Goal: Task Accomplishment & Management: Use online tool/utility

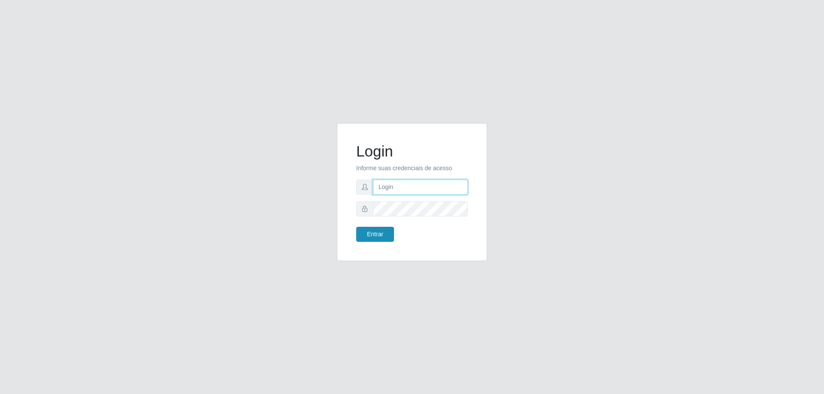
type input "[EMAIL_ADDRESS][DOMAIN_NAME]"
click at [368, 232] on button "Entrar" at bounding box center [375, 234] width 38 height 15
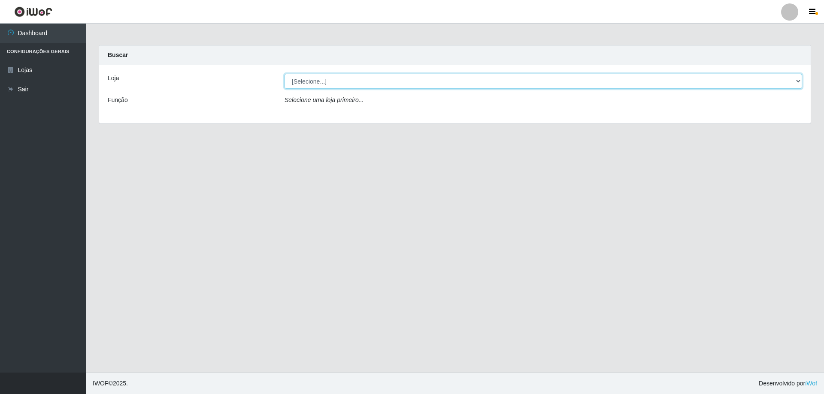
click at [795, 84] on select "[Selecione...] SuperShow Bis - [GEOGRAPHIC_DATA]" at bounding box center [542, 81] width 517 height 15
select select "59"
click at [284, 74] on select "[Selecione...] SuperShow Bis - [GEOGRAPHIC_DATA]" at bounding box center [542, 81] width 517 height 15
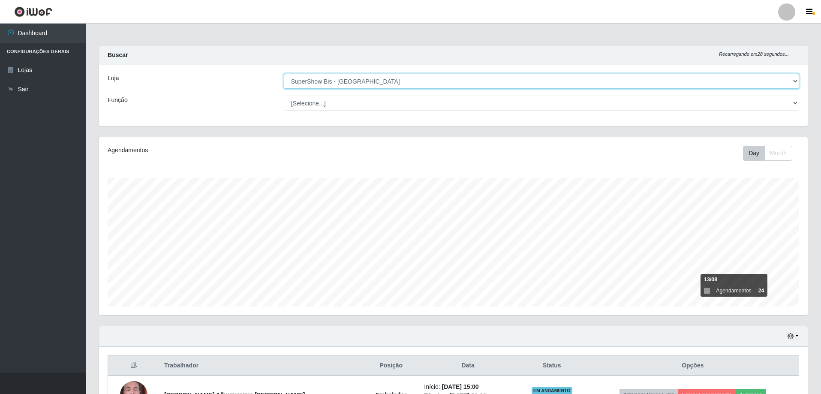
scroll to position [178, 709]
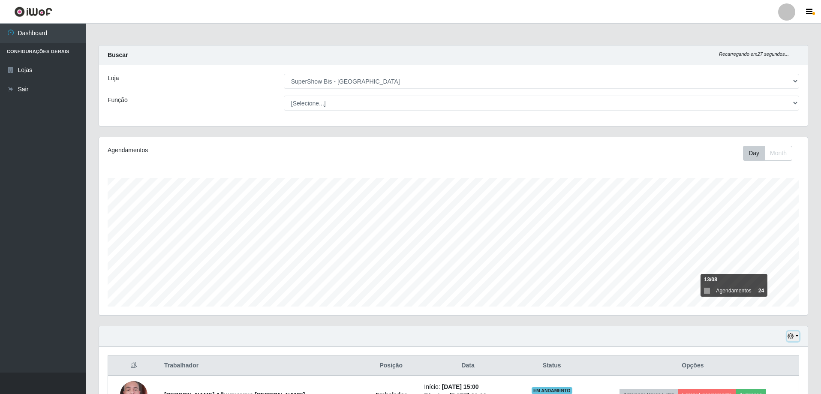
click at [797, 335] on button "button" at bounding box center [794, 337] width 12 height 10
click at [770, 286] on button "3 dias" at bounding box center [765, 287] width 68 height 18
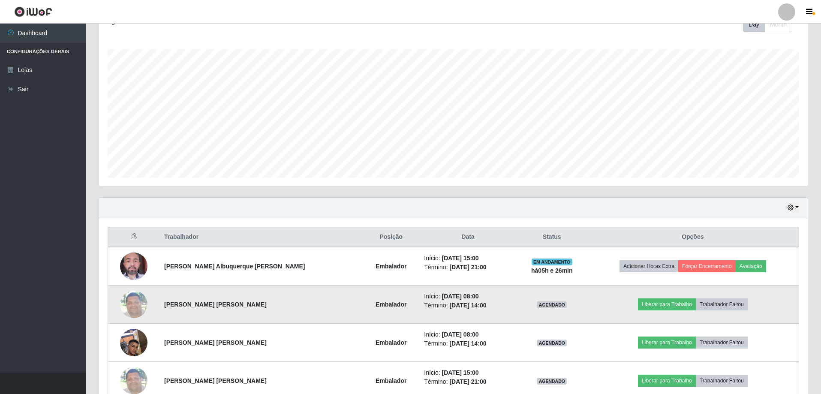
scroll to position [214, 0]
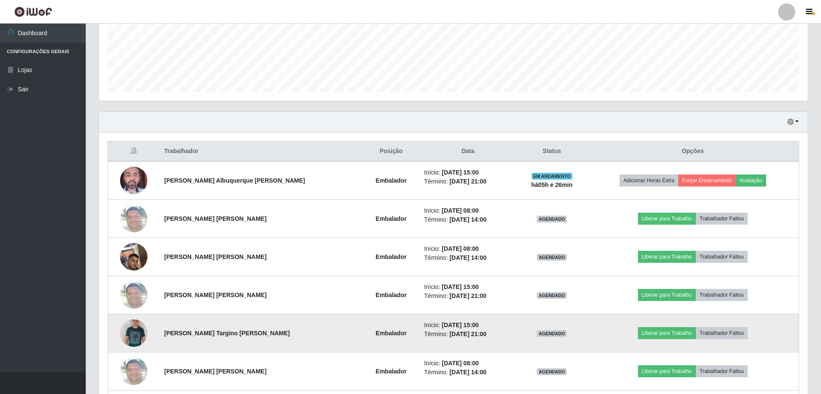
click at [140, 335] on img at bounding box center [133, 333] width 27 height 44
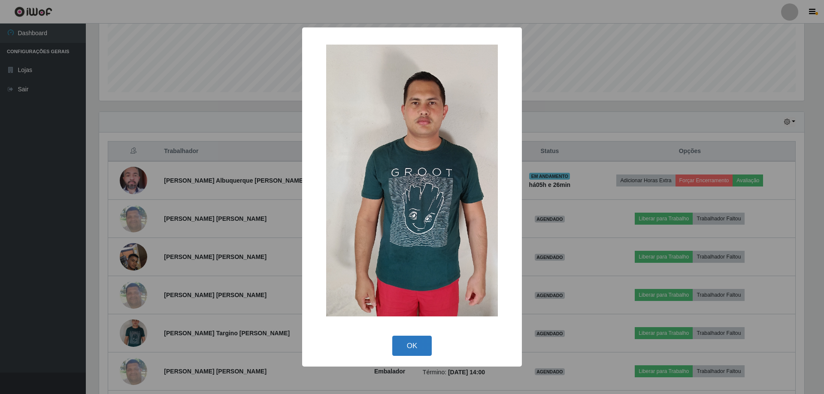
click at [417, 341] on button "OK" at bounding box center [412, 346] width 40 height 20
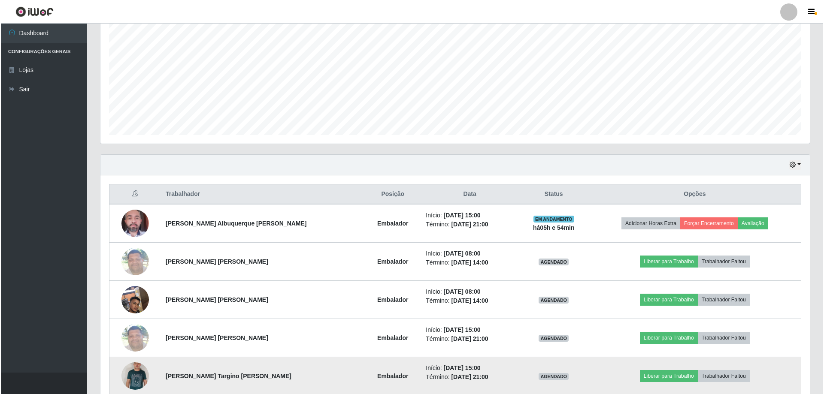
scroll to position [214, 0]
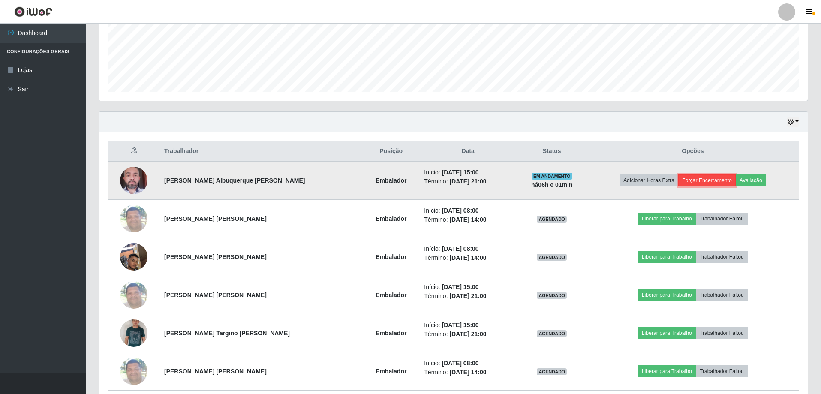
click at [721, 180] on button "Forçar Encerramento" at bounding box center [707, 181] width 57 height 12
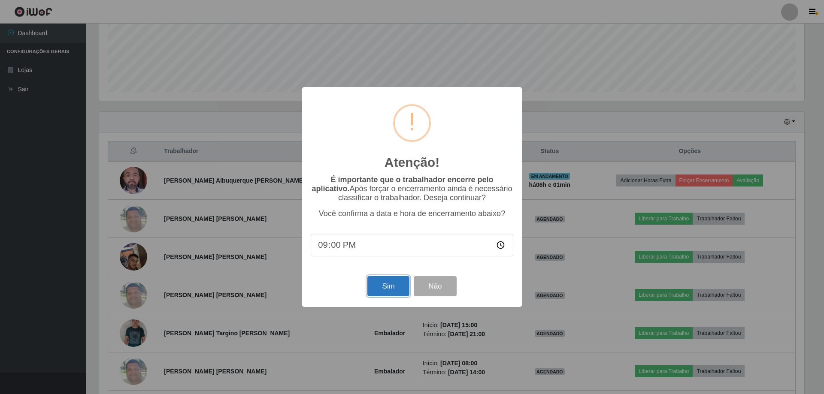
click at [383, 287] on button "Sim" at bounding box center [388, 286] width 42 height 20
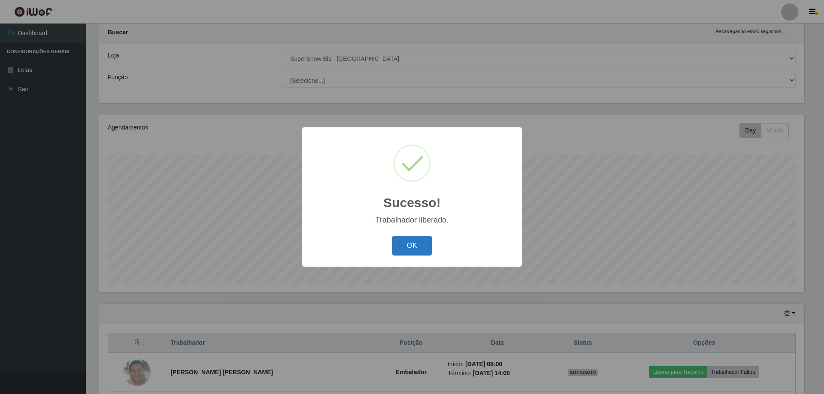
click at [414, 244] on button "OK" at bounding box center [412, 246] width 40 height 20
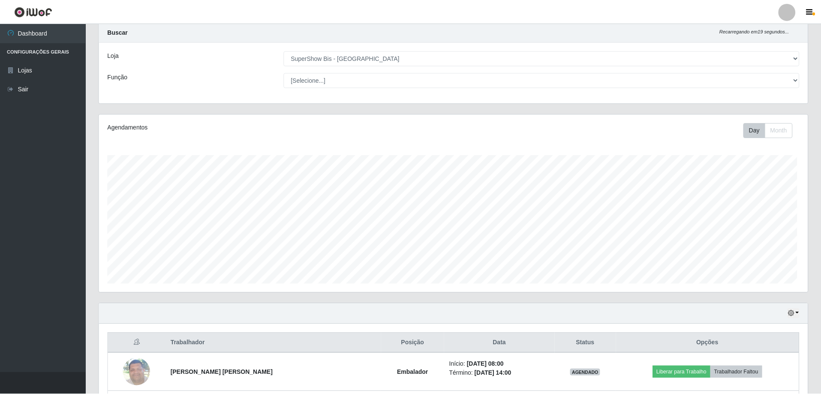
scroll to position [178, 709]
